Goal: Transaction & Acquisition: Purchase product/service

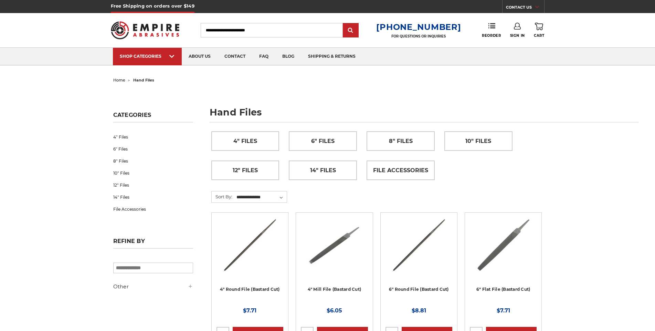
scroll to position [34, 0]
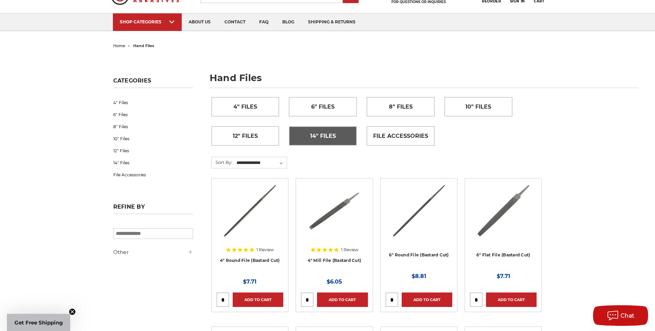
click at [340, 139] on link "14" Files" at bounding box center [322, 136] width 67 height 19
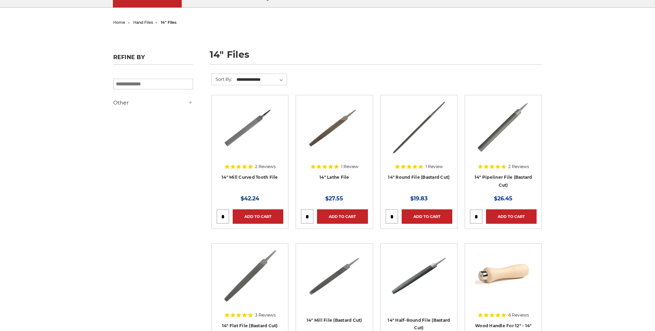
scroll to position [69, 0]
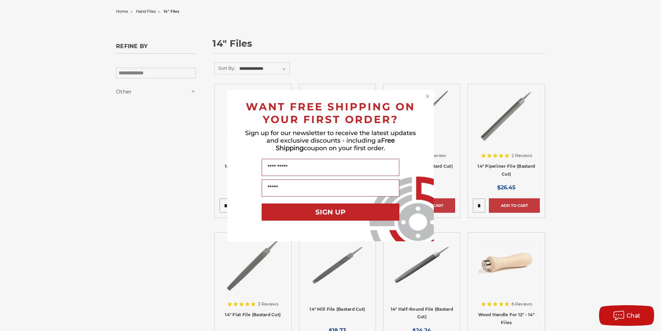
click at [426, 97] on circle "Close dialog" at bounding box center [427, 96] width 7 height 7
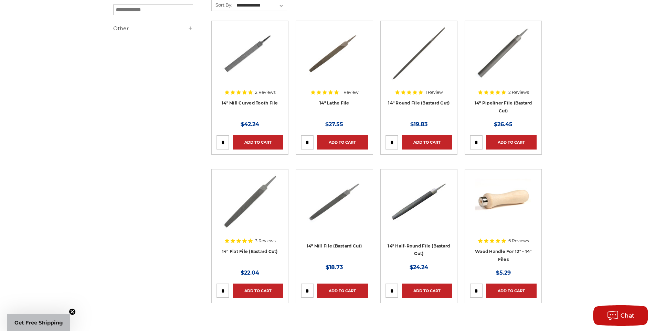
scroll to position [103, 0]
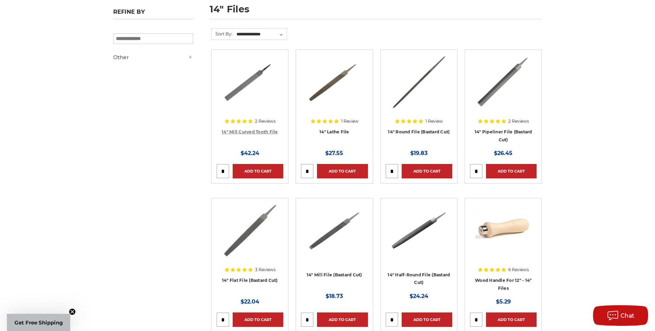
click at [251, 131] on link "14" Mill Curved Tooth File" at bounding box center [250, 131] width 56 height 5
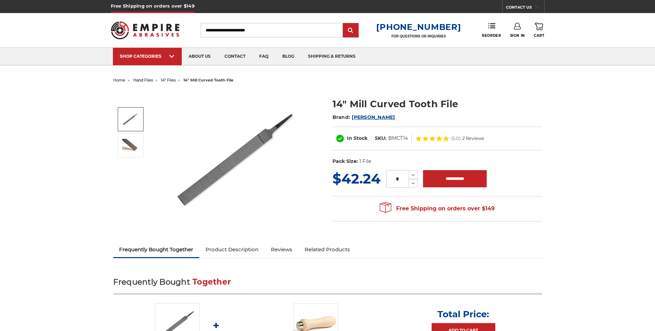
click at [134, 126] on img at bounding box center [130, 119] width 17 height 17
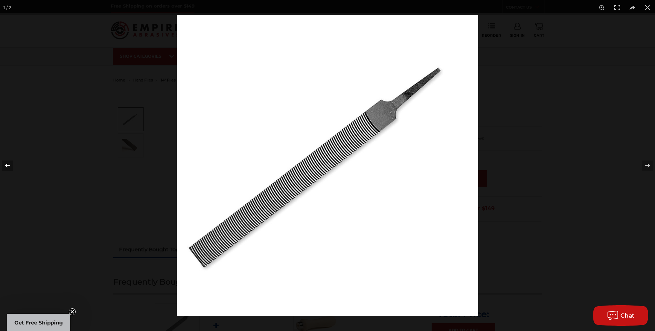
click at [7, 168] on button at bounding box center [12, 166] width 24 height 34
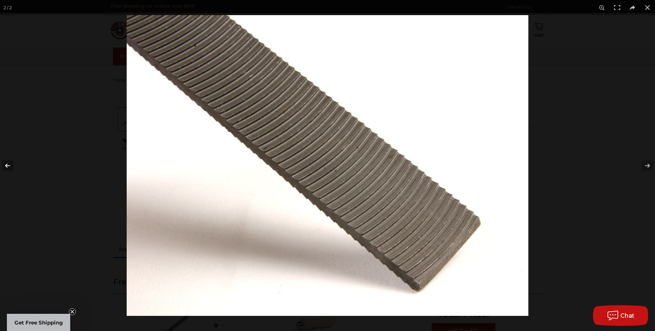
click at [7, 168] on button at bounding box center [12, 166] width 24 height 34
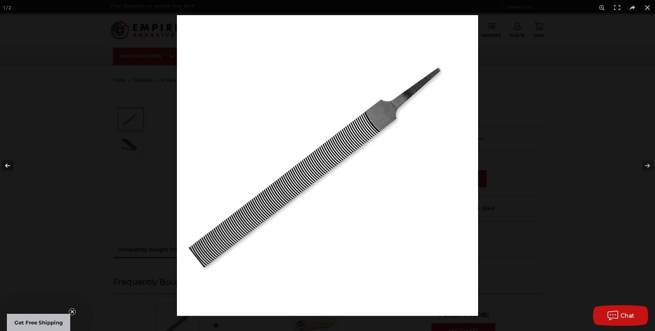
click at [7, 167] on button at bounding box center [12, 166] width 24 height 34
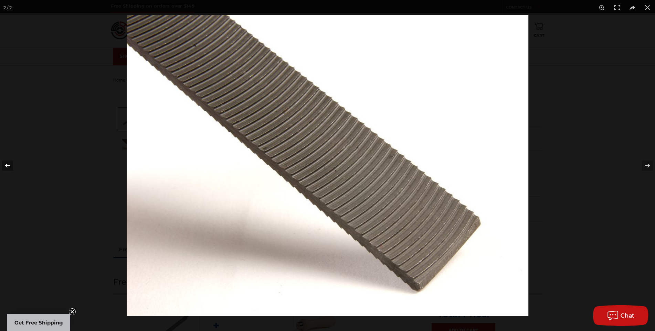
click at [7, 167] on button at bounding box center [12, 166] width 24 height 34
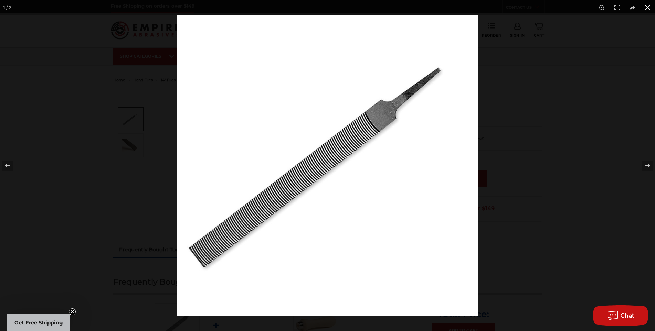
click at [649, 7] on button at bounding box center [647, 7] width 15 height 15
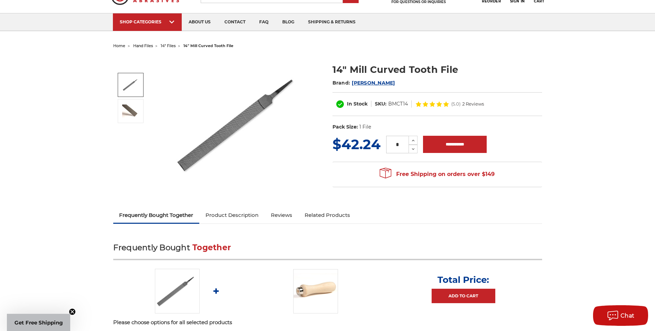
click at [239, 216] on link "Product Description" at bounding box center [231, 215] width 65 height 15
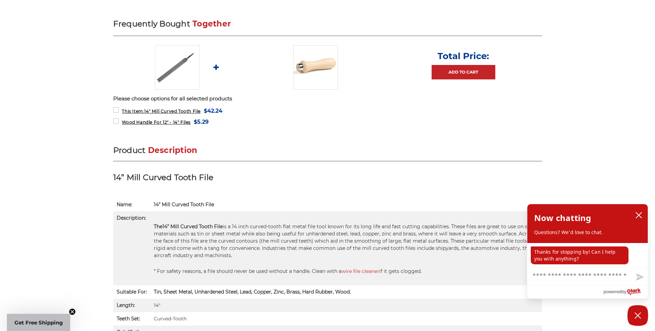
scroll to position [224, 0]
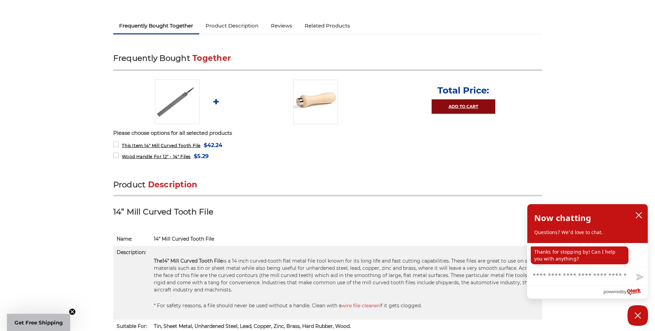
click at [466, 108] on link "Add to Cart" at bounding box center [463, 106] width 64 height 14
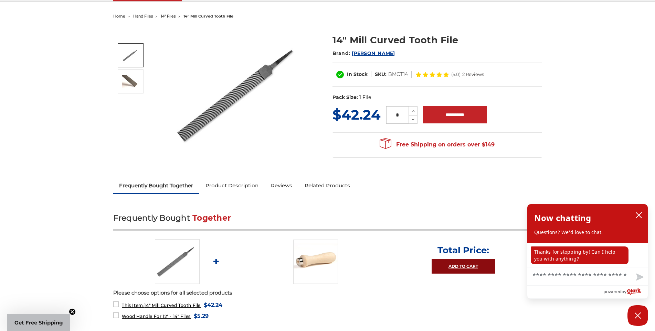
scroll to position [52, 0]
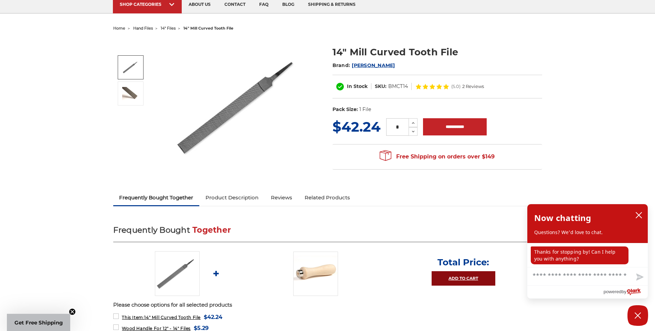
click at [462, 276] on link "Add to Cart" at bounding box center [463, 278] width 64 height 14
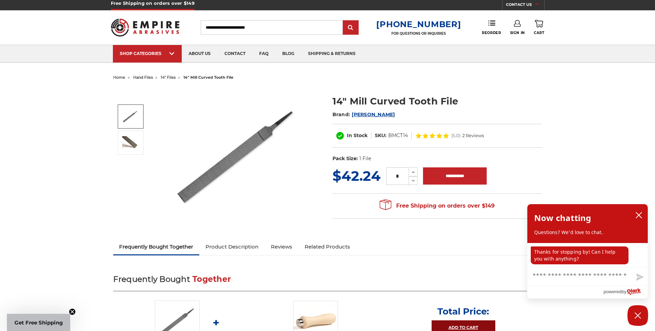
scroll to position [0, 0]
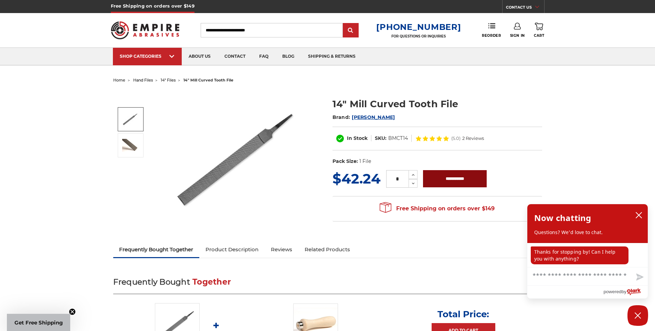
click at [455, 181] on input "**********" at bounding box center [455, 178] width 64 height 17
type input "**********"
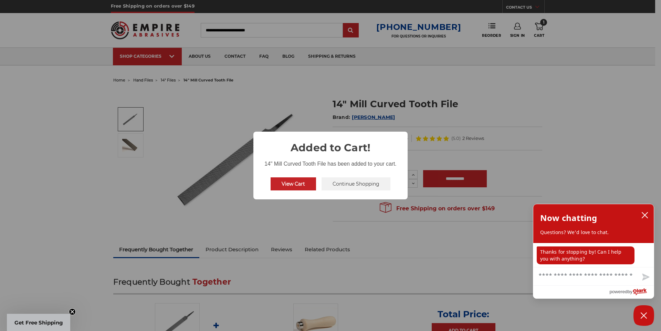
click at [312, 215] on div "× Added to Cart! 14" Mill Curved Tooth File has been added to your cart. View C…" at bounding box center [330, 165] width 661 height 331
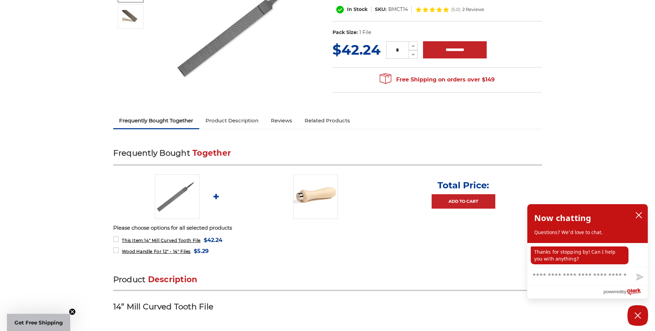
scroll to position [138, 0]
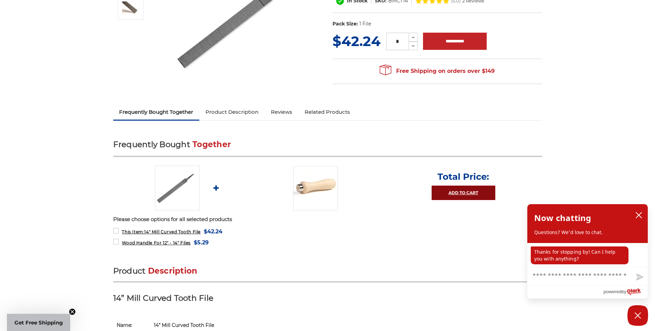
click at [469, 194] on link "Add to Cart" at bounding box center [463, 193] width 64 height 14
click at [643, 215] on button "close chatbox" at bounding box center [638, 215] width 11 height 10
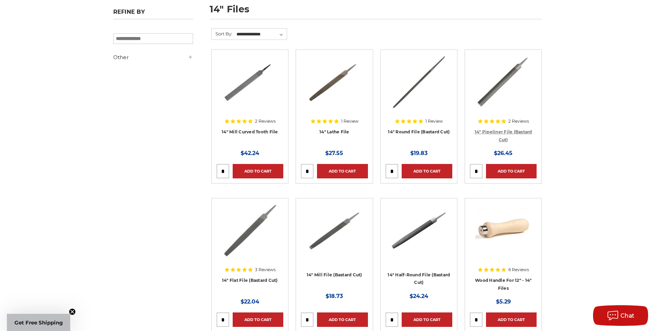
click at [492, 133] on link "14" Pipeliner File (Bastard Cut)" at bounding box center [502, 135] width 57 height 13
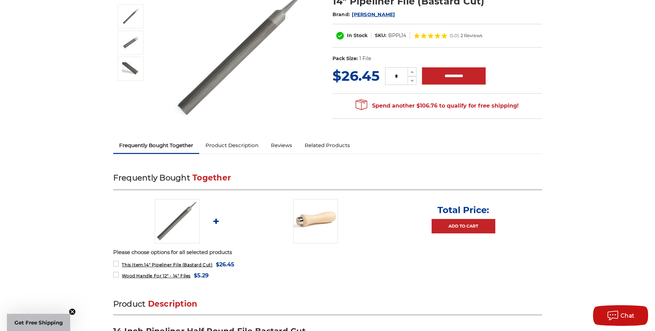
scroll to position [103, 0]
click at [236, 145] on link "Product Description" at bounding box center [231, 145] width 65 height 15
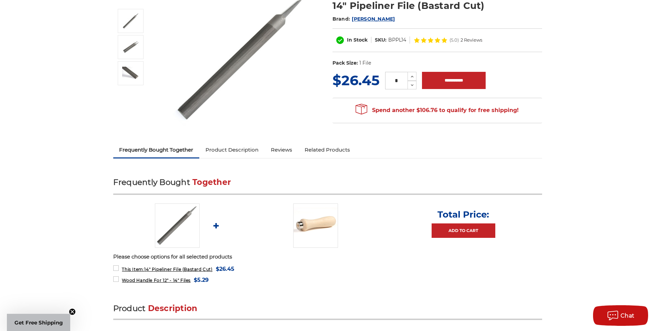
scroll to position [0, 0]
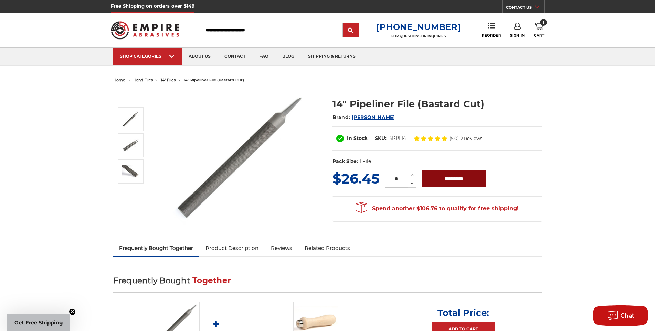
click at [444, 179] on input "**********" at bounding box center [454, 178] width 64 height 17
type input "**********"
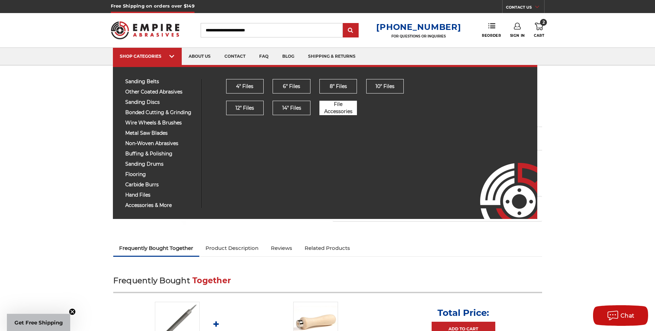
click at [335, 107] on span "File Accessories" at bounding box center [338, 108] width 37 height 14
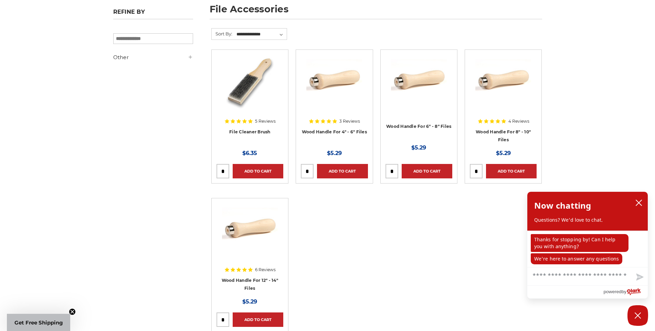
scroll to position [206, 0]
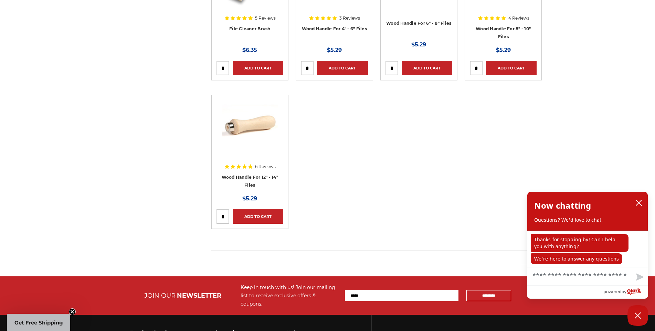
click at [223, 216] on input "tel" at bounding box center [223, 217] width 12 height 14
type input "*"
click at [247, 214] on link "Add to Cart" at bounding box center [258, 217] width 51 height 14
click at [270, 215] on link "Added to Cart" at bounding box center [258, 217] width 51 height 14
click at [640, 205] on icon "close chatbox" at bounding box center [639, 203] width 6 height 6
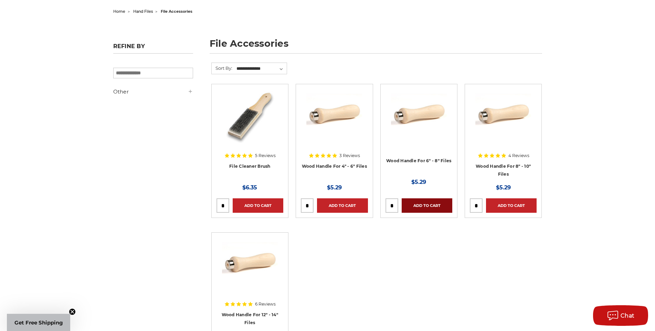
scroll to position [0, 0]
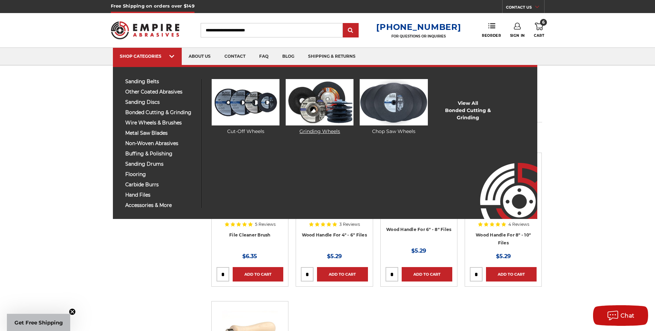
click at [321, 131] on link "Grinding Wheels" at bounding box center [320, 107] width 68 height 56
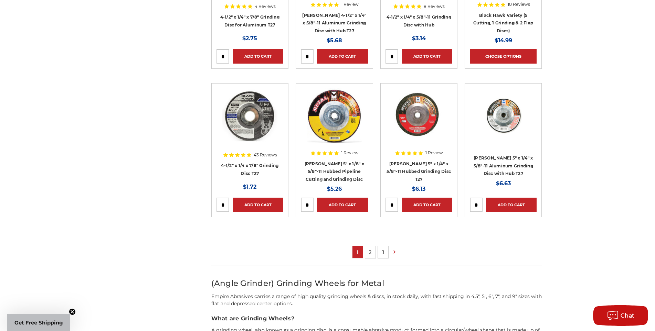
scroll to position [378, 0]
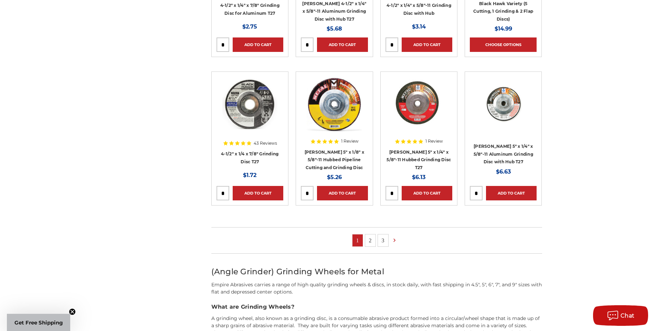
click at [372, 242] on link "2" at bounding box center [370, 241] width 10 height 12
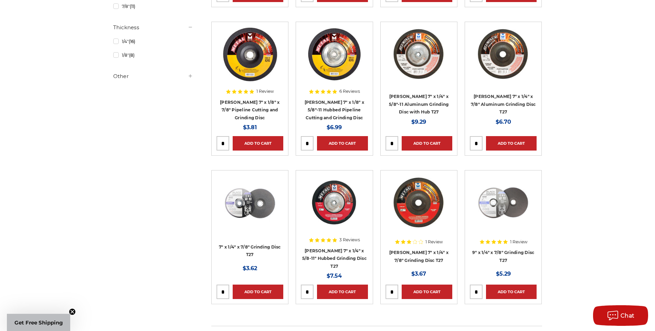
scroll to position [344, 0]
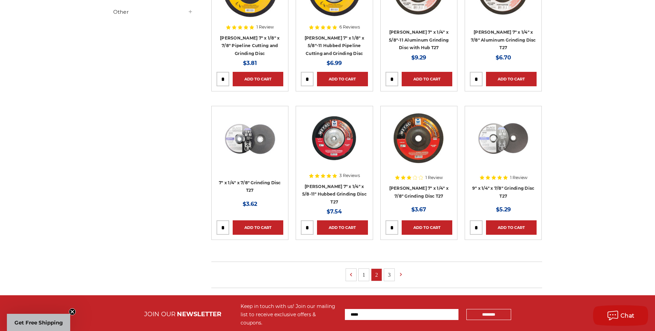
click at [365, 275] on link "1" at bounding box center [364, 275] width 10 height 12
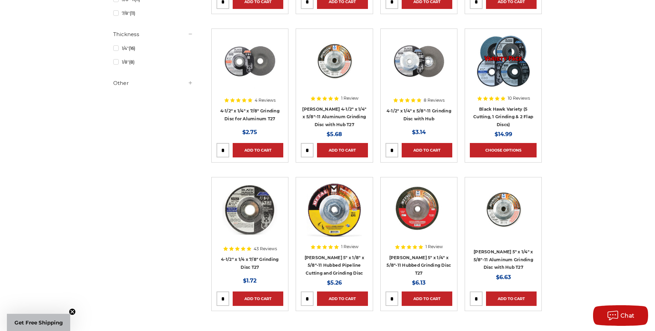
scroll to position [275, 0]
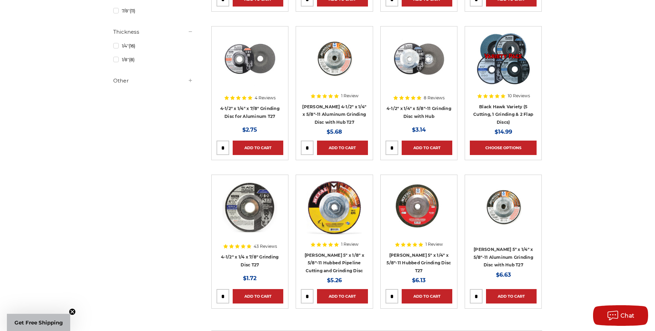
click at [223, 298] on input "tel" at bounding box center [223, 297] width 12 height 14
type input "*"
click at [248, 298] on link "Add to Cart" at bounding box center [258, 296] width 51 height 14
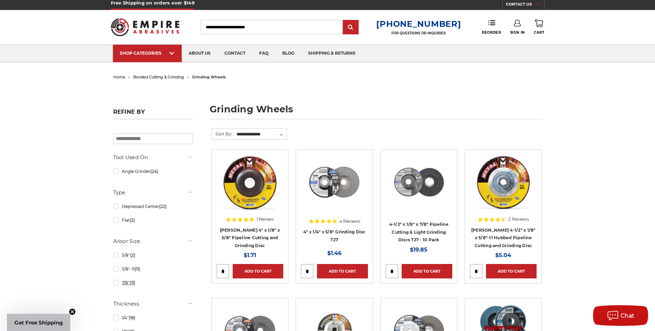
scroll to position [0, 0]
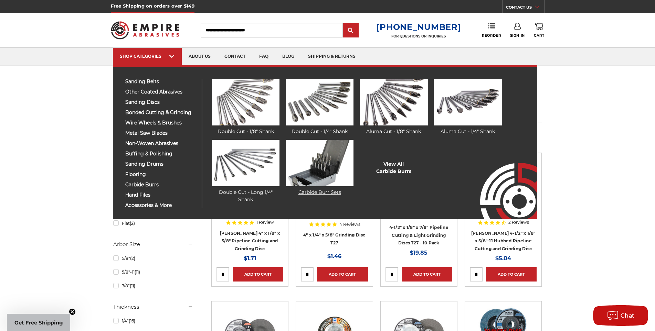
click at [312, 193] on link "Carbide Burr Sets" at bounding box center [320, 168] width 68 height 56
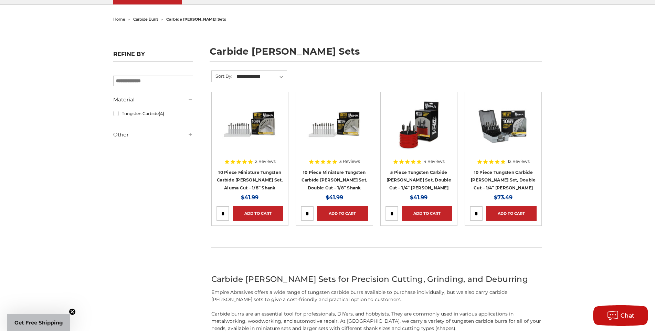
scroll to position [69, 0]
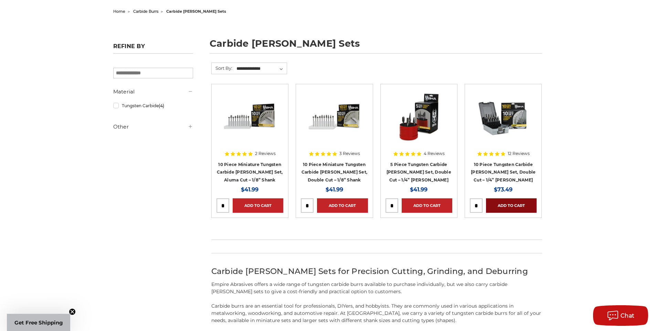
click at [511, 204] on link "Add to Cart" at bounding box center [511, 206] width 51 height 14
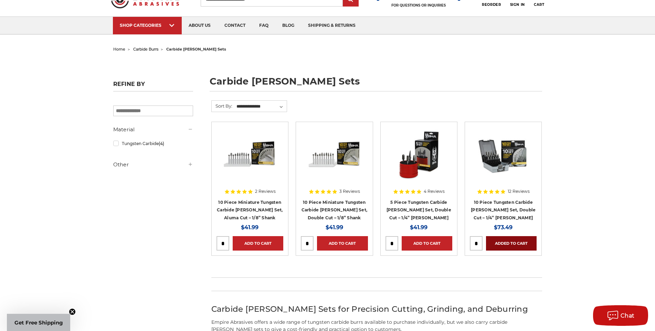
scroll to position [0, 0]
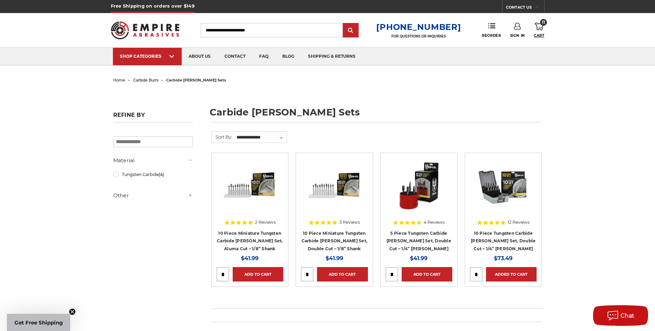
click at [541, 34] on span "Cart" at bounding box center [539, 35] width 10 height 4
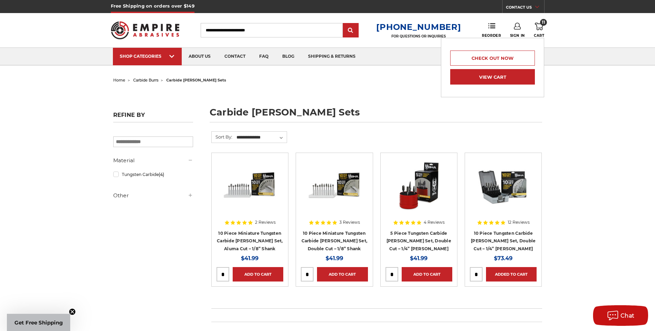
click at [522, 81] on link "View Cart" at bounding box center [492, 76] width 85 height 15
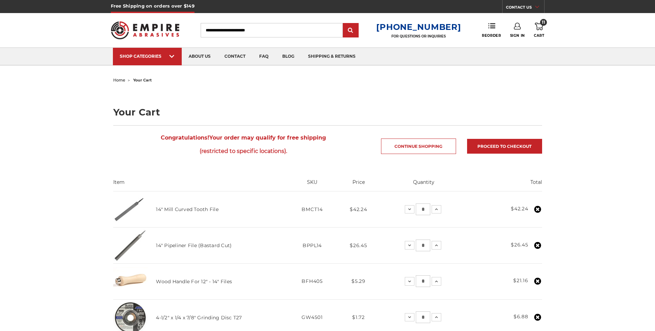
scroll to position [69, 0]
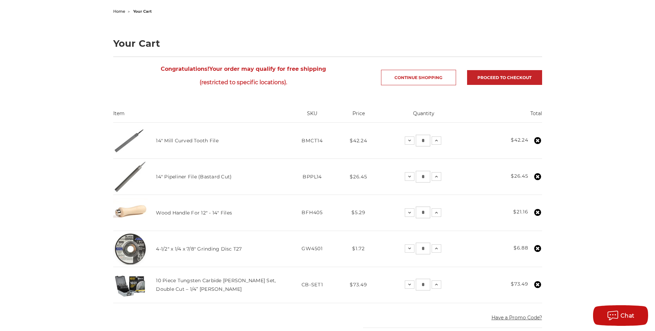
click at [425, 214] on input "*" at bounding box center [423, 213] width 14 height 12
click at [409, 214] on icon at bounding box center [410, 213] width 6 height 6
click at [410, 215] on icon at bounding box center [410, 213] width 6 height 6
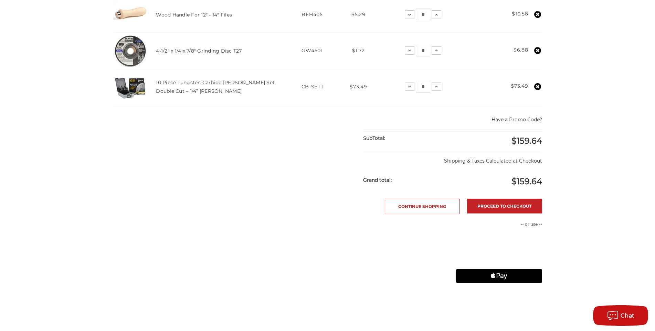
scroll to position [275, 0]
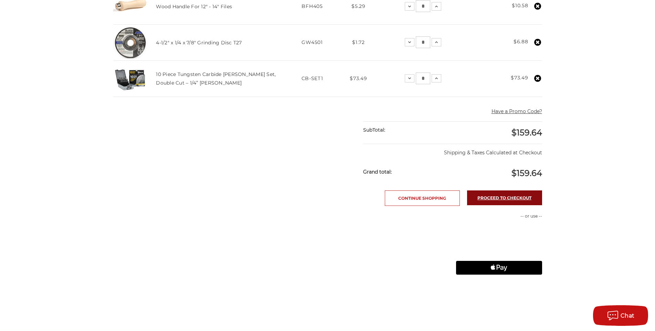
click at [484, 198] on link "Proceed to checkout" at bounding box center [504, 198] width 75 height 15
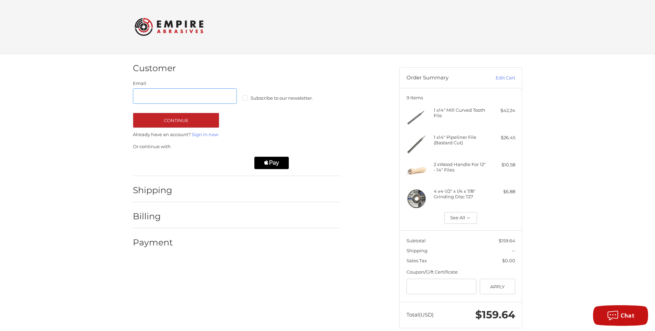
scroll to position [11, 0]
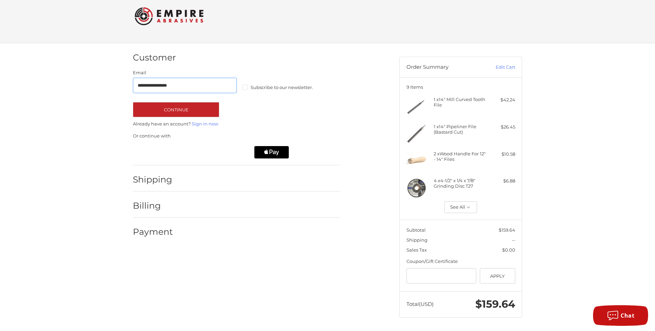
type input "**********"
click at [245, 88] on label "Subscribe to our newsletter." at bounding box center [294, 88] width 104 height 6
click at [189, 109] on button "Continue" at bounding box center [176, 109] width 86 height 15
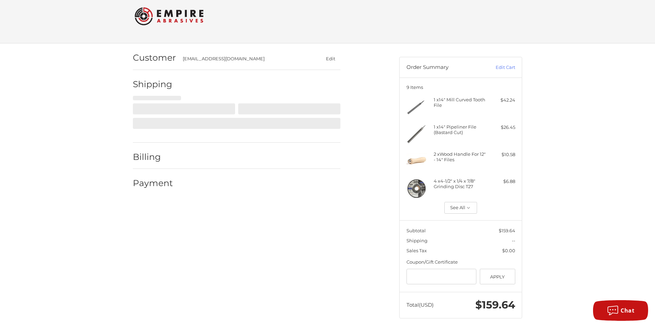
select select "**"
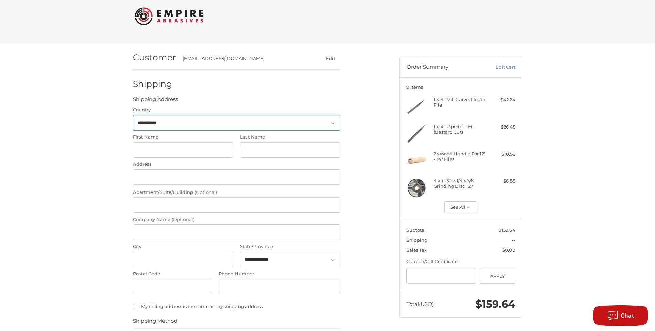
scroll to position [14, 0]
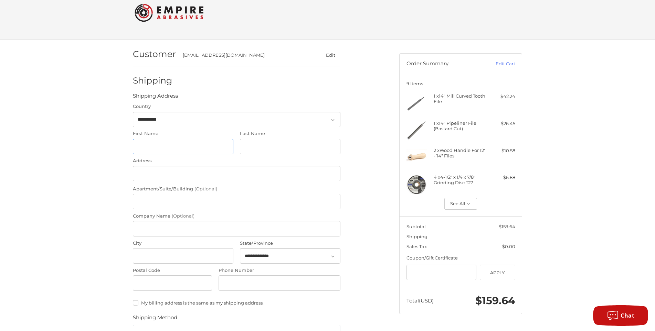
click at [183, 149] on input "First Name" at bounding box center [183, 146] width 100 height 15
type input "****"
click at [254, 141] on input "Last Name" at bounding box center [290, 146] width 100 height 15
type input "******"
click at [206, 173] on input "Address" at bounding box center [236, 173] width 207 height 15
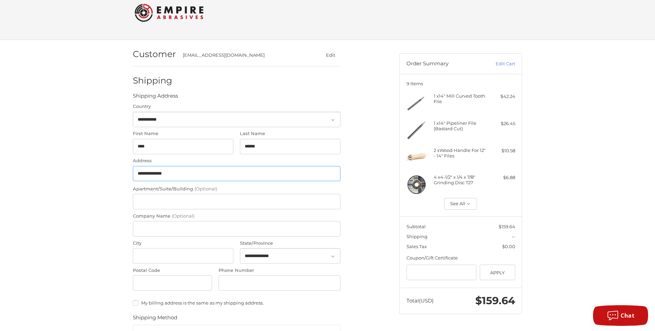
type input "**********"
click at [153, 255] on input "City" at bounding box center [183, 255] width 100 height 15
type input "******"
click at [338, 256] on select "**********" at bounding box center [290, 255] width 100 height 15
select select "**"
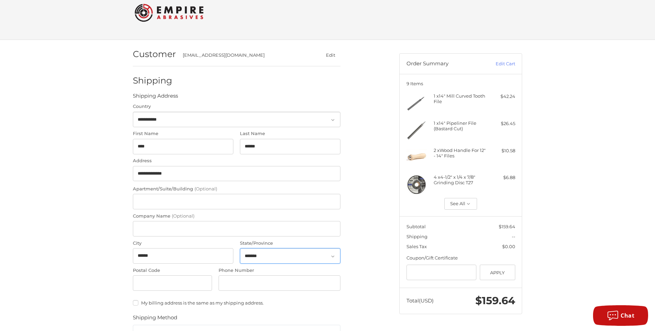
click at [240, 248] on select "**********" at bounding box center [290, 255] width 100 height 15
click at [186, 286] on input "Postal Code" at bounding box center [172, 283] width 79 height 15
type input "*****"
click at [227, 285] on input "Phone Number" at bounding box center [279, 283] width 122 height 15
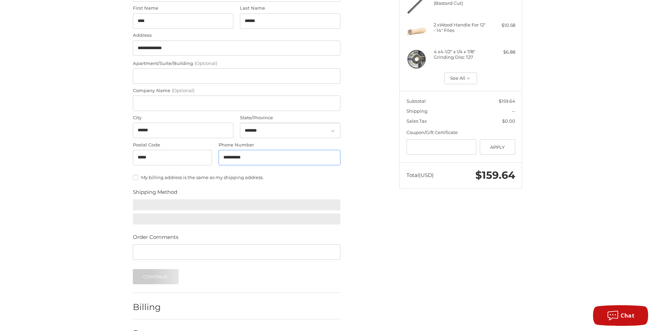
scroll to position [152, 0]
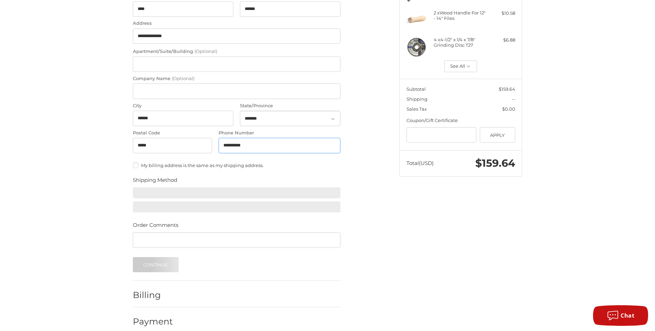
type input "**********"
click at [406, 231] on div "**********" at bounding box center [327, 121] width 413 height 438
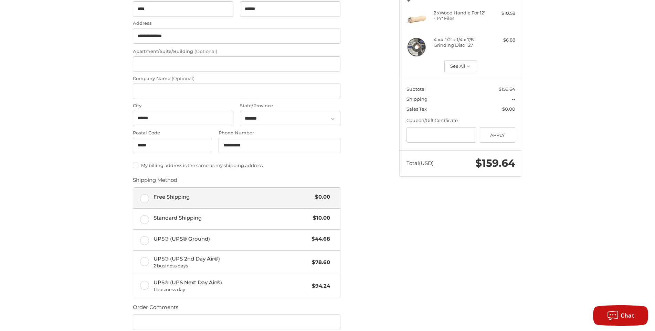
click at [143, 198] on label "Free Shipping $0.00" at bounding box center [236, 198] width 207 height 21
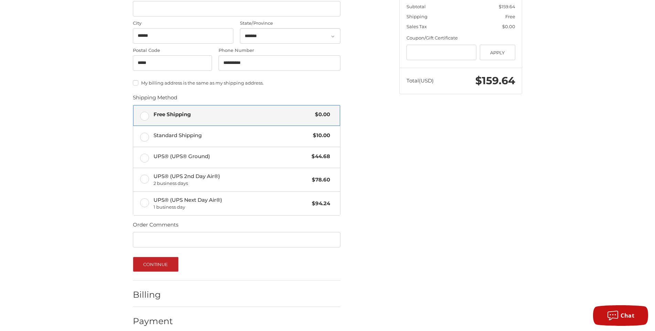
scroll to position [243, 0]
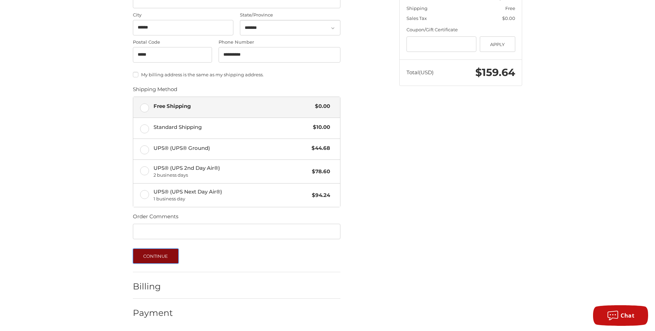
click at [157, 255] on button "Continue" at bounding box center [156, 256] width 46 height 15
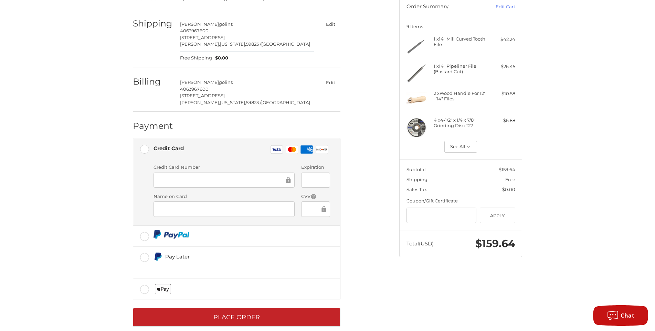
scroll to position [82, 0]
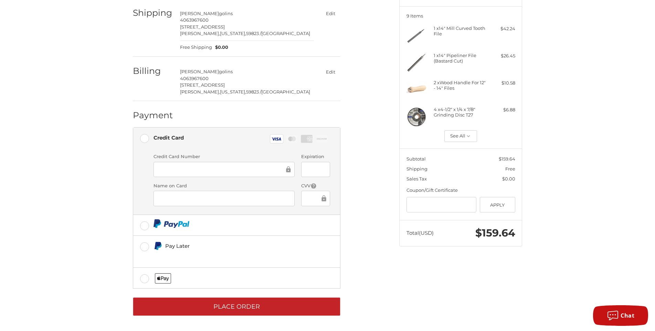
click at [306, 200] on div at bounding box center [315, 198] width 29 height 15
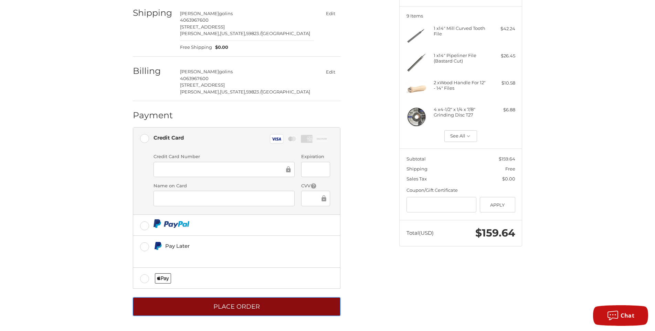
click at [241, 306] on button "Place Order" at bounding box center [236, 307] width 207 height 19
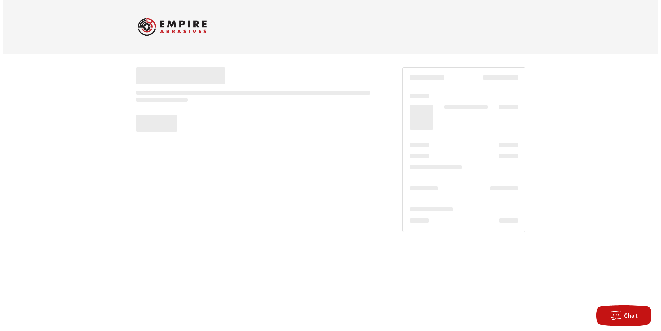
scroll to position [0, 0]
